Goal: Information Seeking & Learning: Learn about a topic

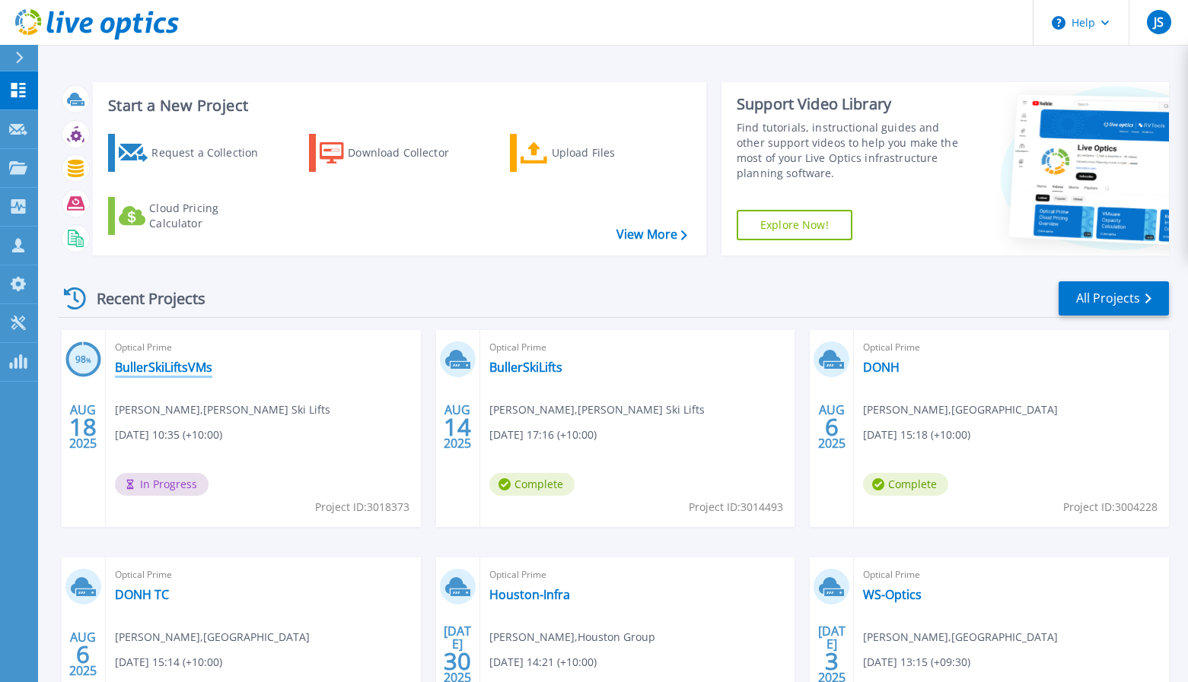
click at [183, 368] on link "BullerSkiLiftsVMs" at bounding box center [163, 367] width 97 height 15
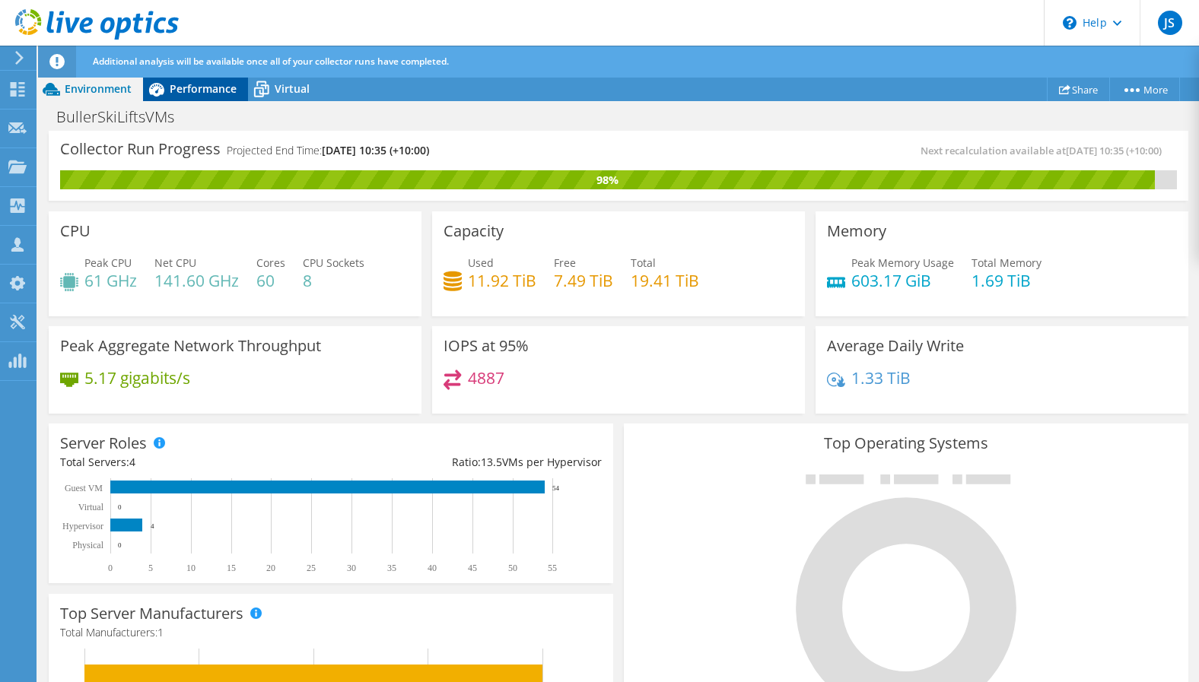
click at [194, 100] on div "Performance" at bounding box center [195, 89] width 105 height 24
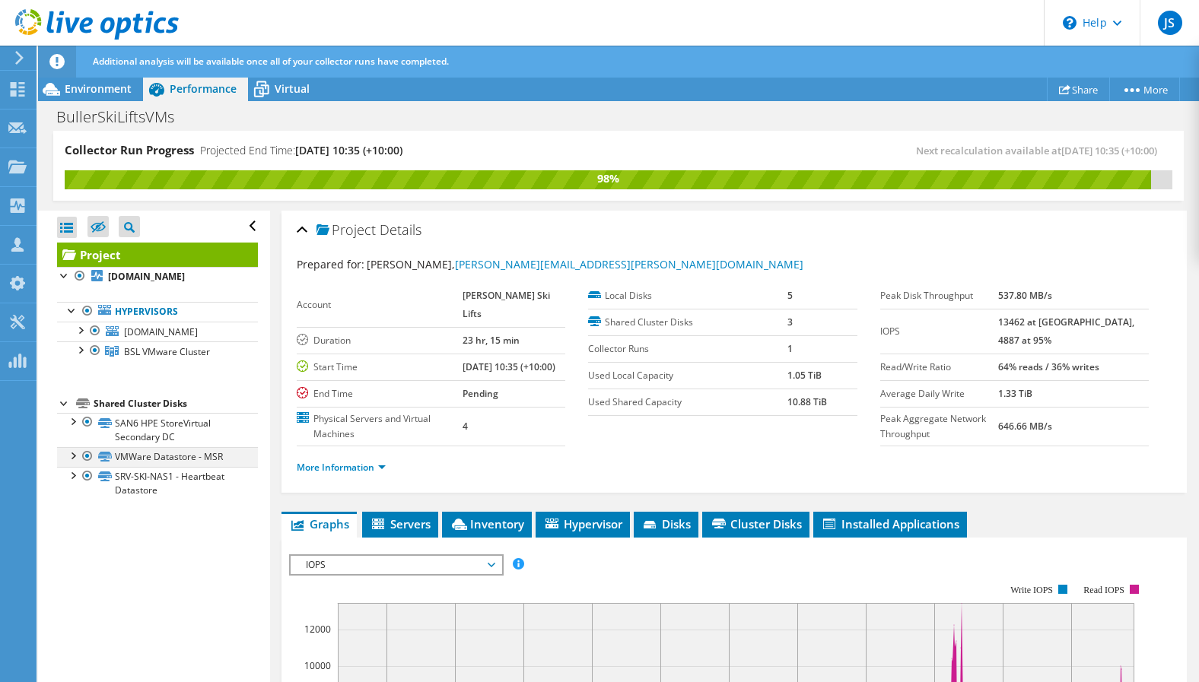
click at [72, 463] on div at bounding box center [72, 454] width 15 height 15
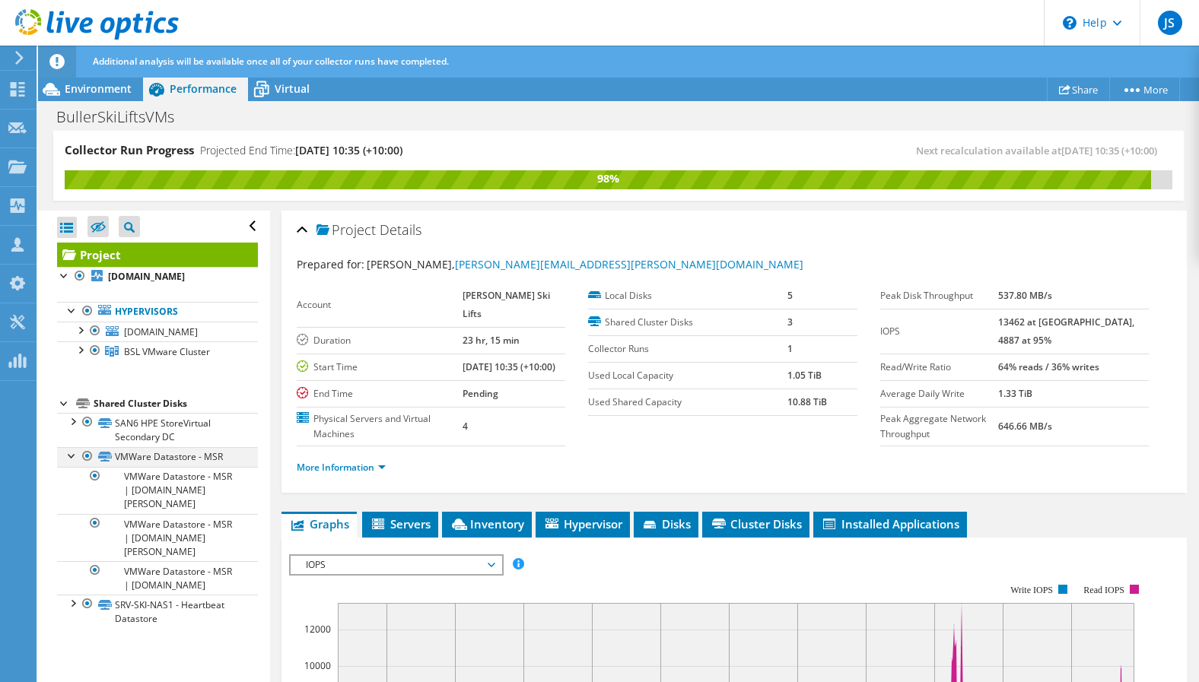
click at [72, 463] on div at bounding box center [72, 454] width 15 height 15
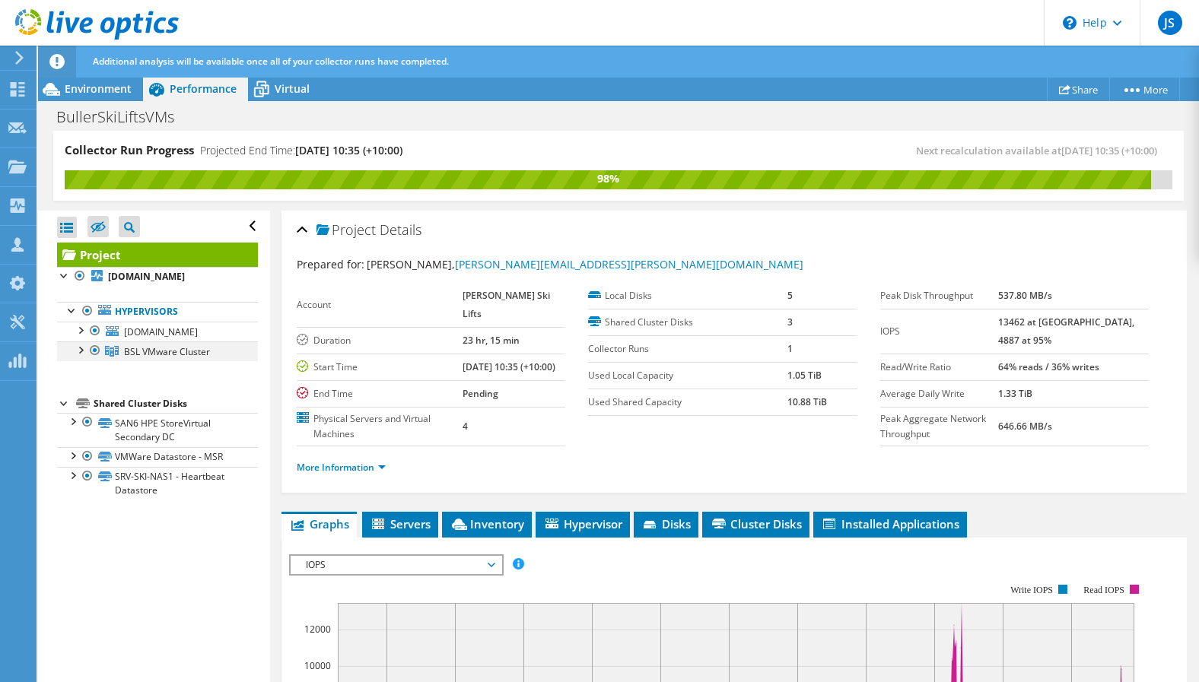
click at [80, 357] on div at bounding box center [79, 349] width 15 height 15
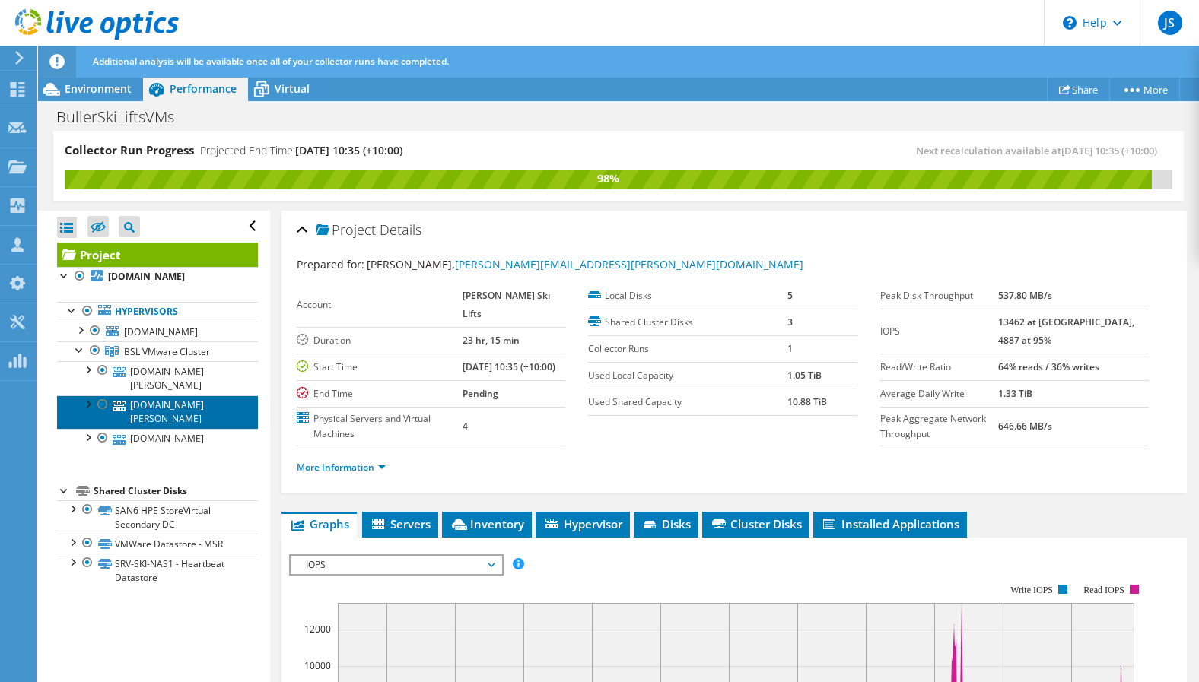
click at [152, 425] on link "[DOMAIN_NAME][PERSON_NAME]" at bounding box center [157, 412] width 201 height 33
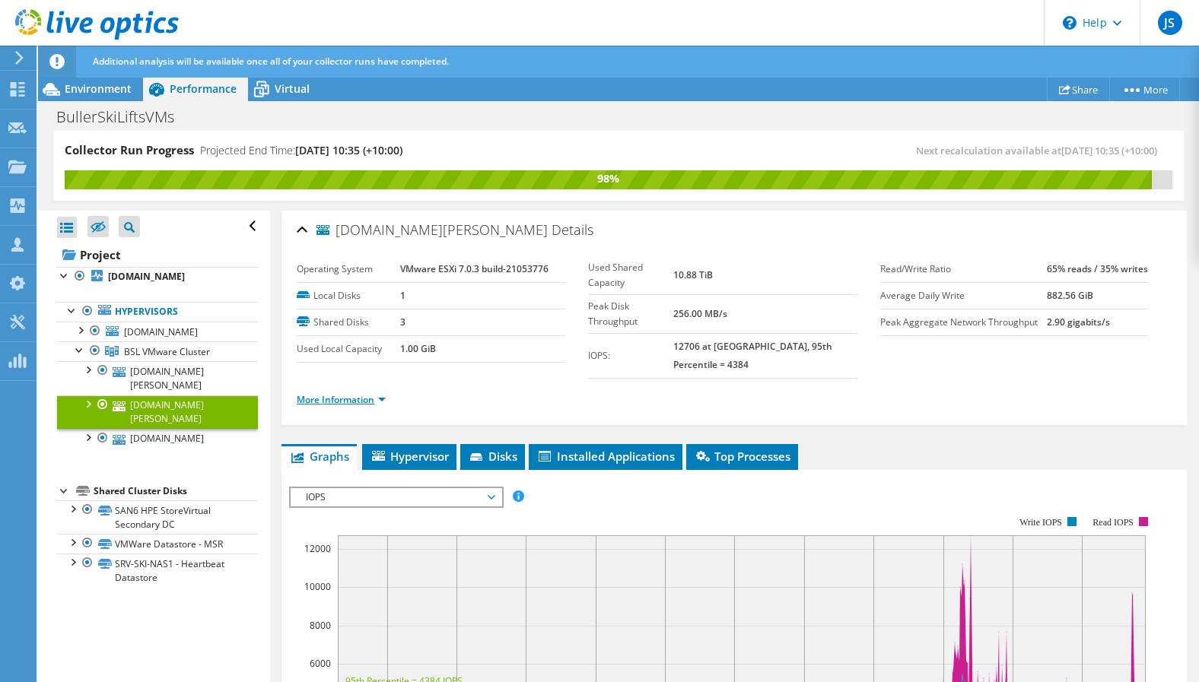
click at [319, 393] on link "More Information" at bounding box center [341, 399] width 89 height 13
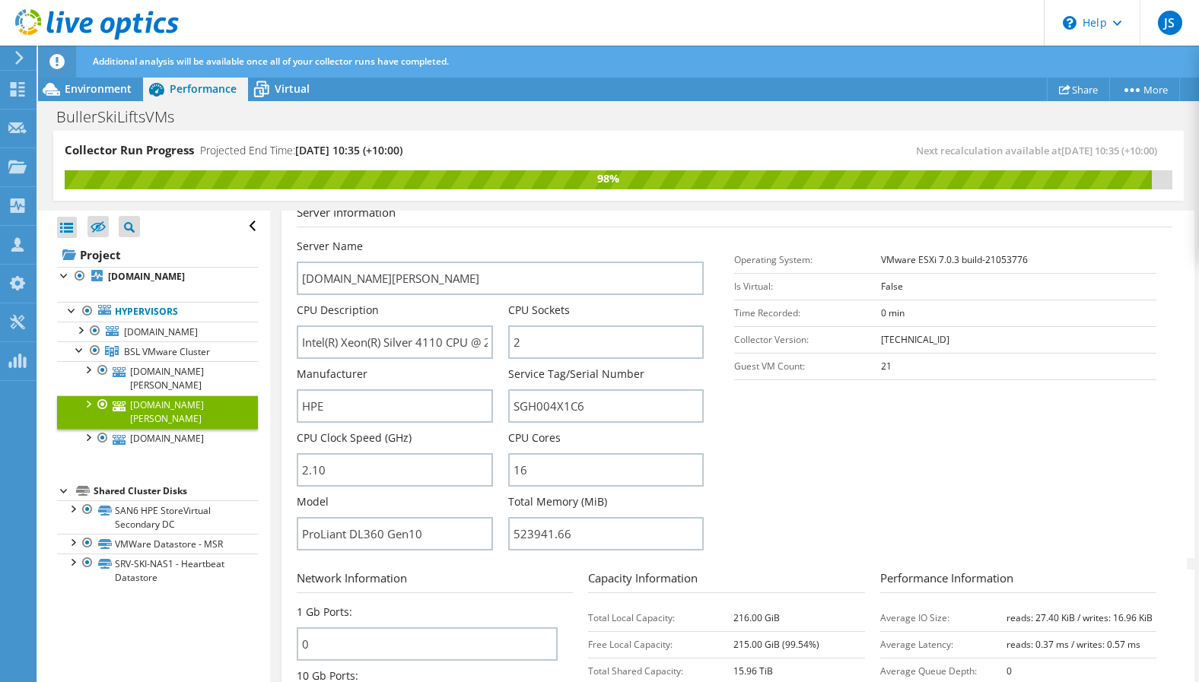
scroll to position [228, 0]
click at [89, 87] on span "Environment" at bounding box center [98, 88] width 67 height 14
